Goal: Task Accomplishment & Management: Use online tool/utility

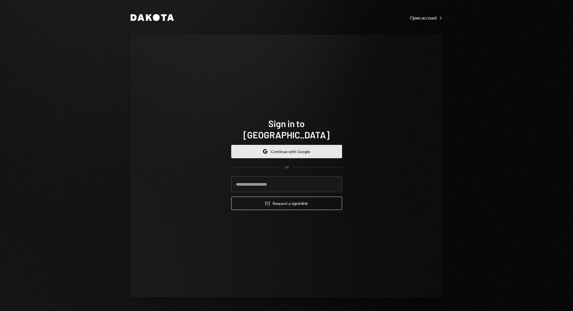
click at [285, 149] on button "Google Continue with Google" at bounding box center [286, 151] width 111 height 13
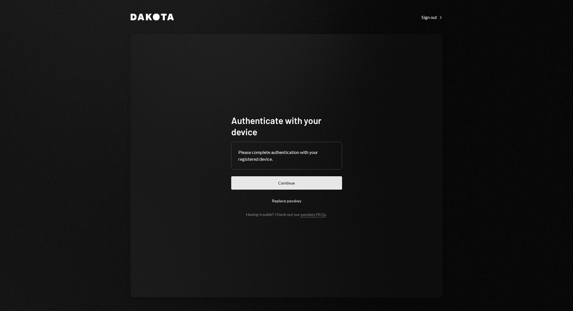
click at [273, 183] on button "Continue" at bounding box center [286, 182] width 111 height 13
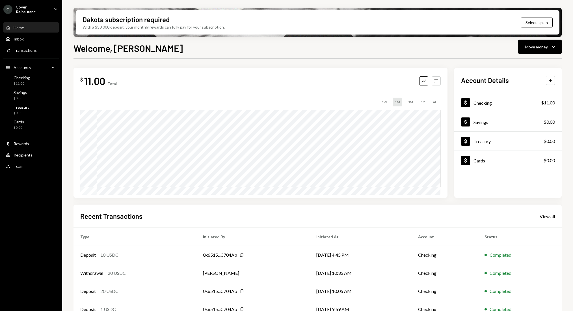
click at [55, 6] on icon "Caret Down" at bounding box center [56, 9] width 6 height 6
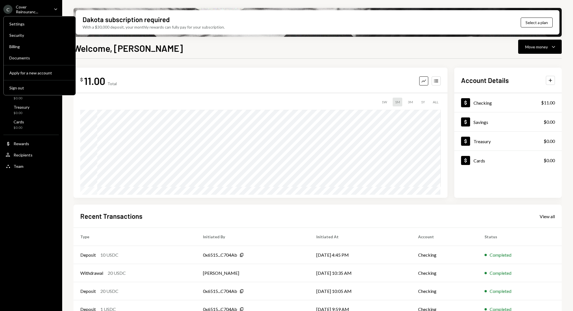
click at [39, 11] on div "Cover Reinsuranc..." at bounding box center [32, 10] width 33 height 10
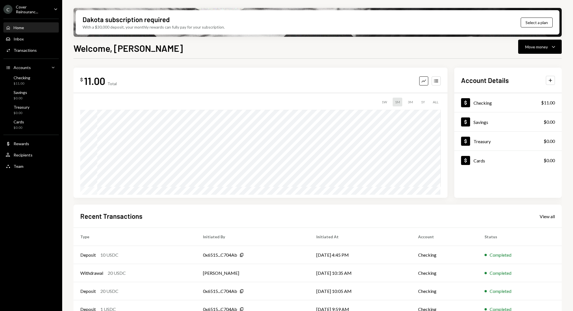
click at [20, 10] on div "Cover Reinsuranc..." at bounding box center [32, 10] width 33 height 10
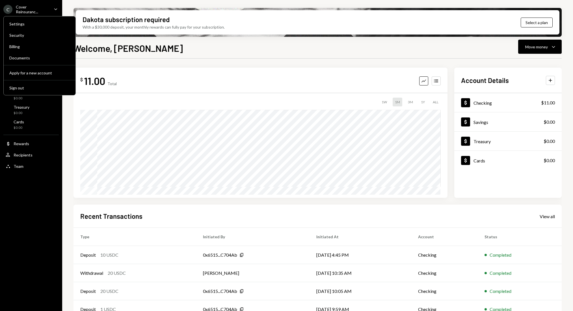
click at [9, 11] on div "C" at bounding box center [7, 9] width 9 height 9
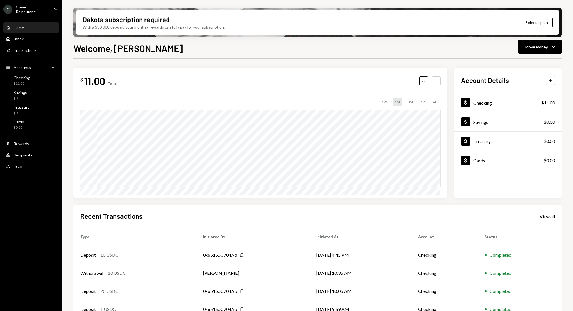
click at [12, 12] on div "C Cover Reinsuranc..." at bounding box center [26, 10] width 46 height 10
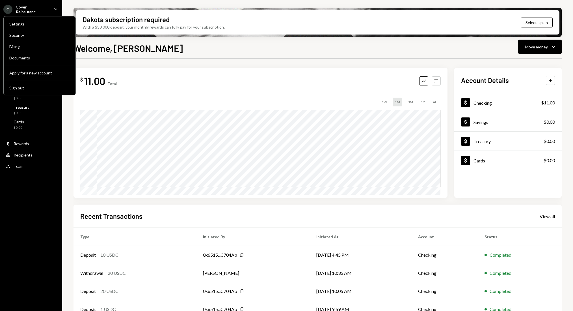
click at [12, 12] on div "C Cover Reinsuranc..." at bounding box center [26, 10] width 46 height 10
